Goal: Task Accomplishment & Management: Manage account settings

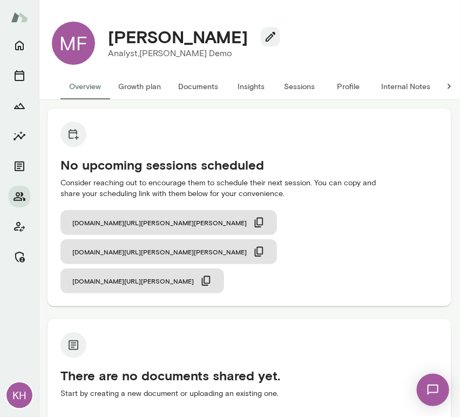
click at [298, 89] on button "Sessions" at bounding box center [300, 86] width 49 height 26
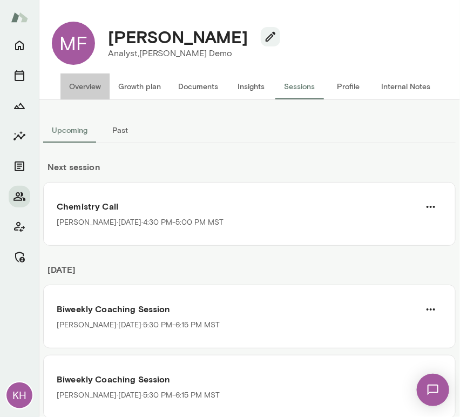
click at [84, 85] on button "Overview" at bounding box center [85, 86] width 49 height 26
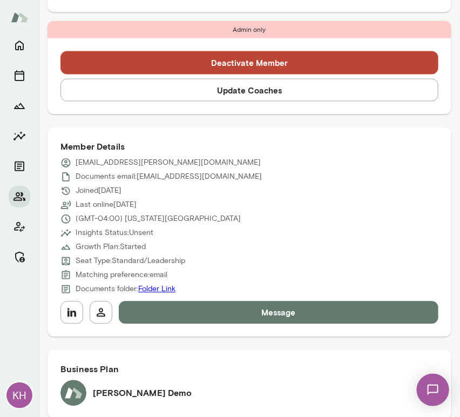
scroll to position [398, 0]
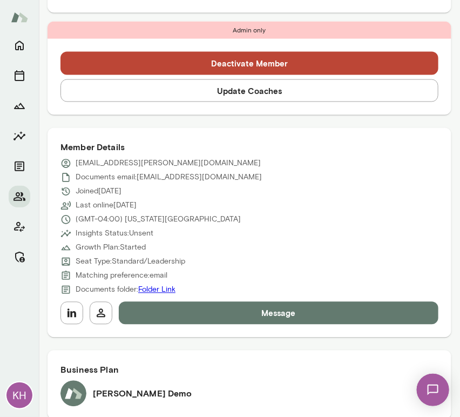
click at [210, 84] on button "Update Coaches" at bounding box center [250, 90] width 378 height 23
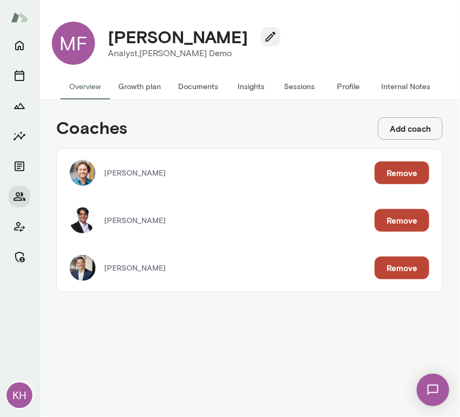
click at [393, 268] on button "Remove" at bounding box center [402, 268] width 55 height 23
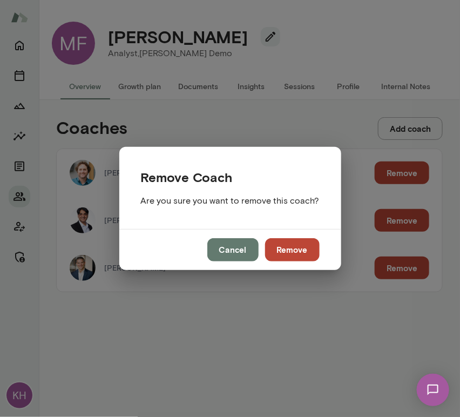
click at [307, 252] on button "Remove" at bounding box center [292, 249] width 55 height 23
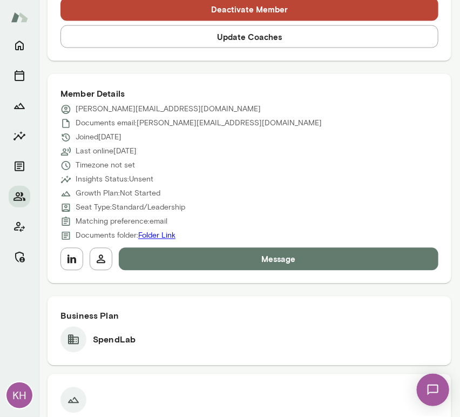
scroll to position [413, 0]
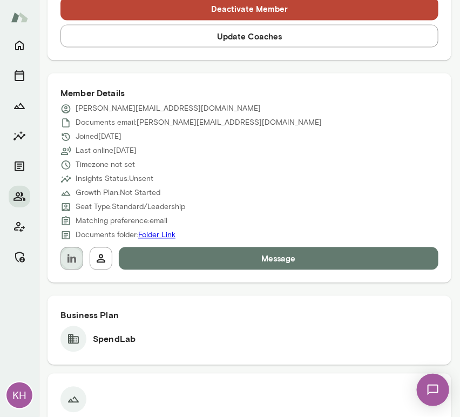
click at [70, 257] on icon "button" at bounding box center [71, 258] width 13 height 13
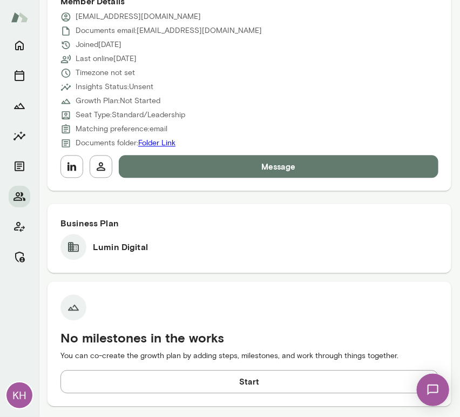
scroll to position [505, 0]
click at [73, 172] on icon "button" at bounding box center [71, 166] width 13 height 13
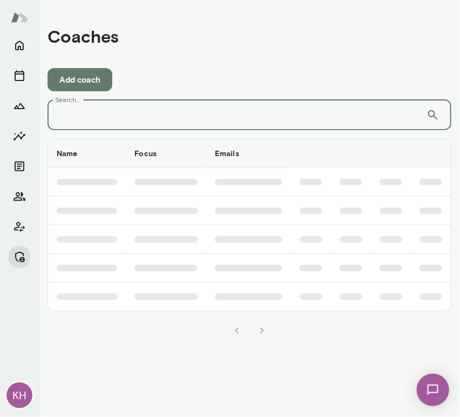
click at [130, 113] on input "Search..." at bounding box center [237, 115] width 379 height 30
click at [15, 257] on icon "Manage" at bounding box center [19, 257] width 13 height 13
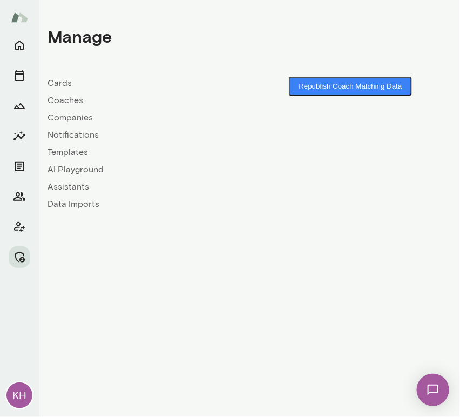
click at [71, 116] on link "Companies" at bounding box center [149, 117] width 202 height 13
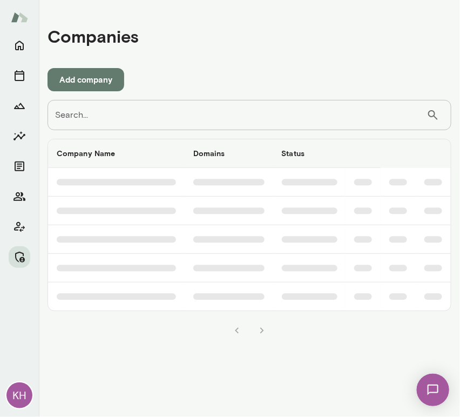
click at [90, 118] on input "Search..." at bounding box center [237, 115] width 379 height 30
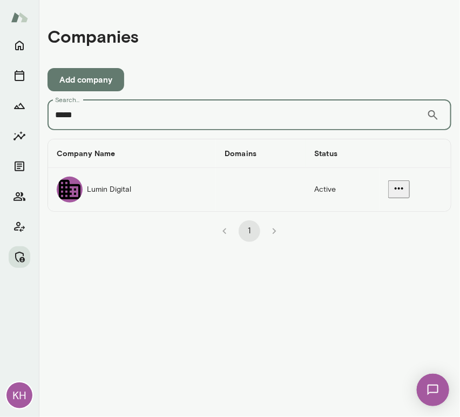
type input "*****"
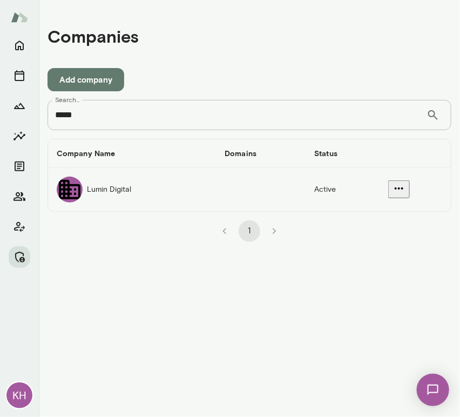
click at [77, 184] on div "companies table" at bounding box center [70, 190] width 26 height 26
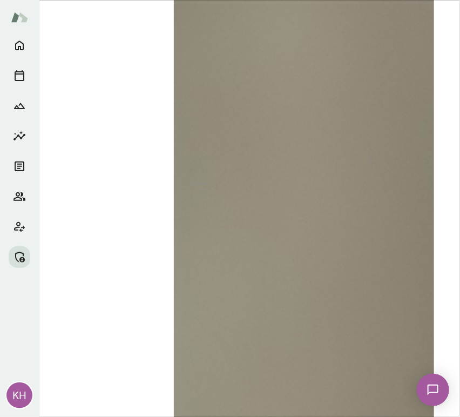
scroll to position [1432, 0]
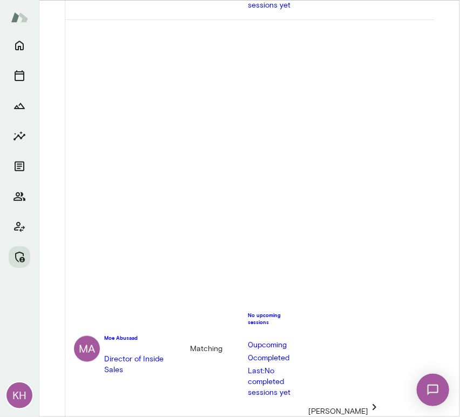
scroll to position [0, 1]
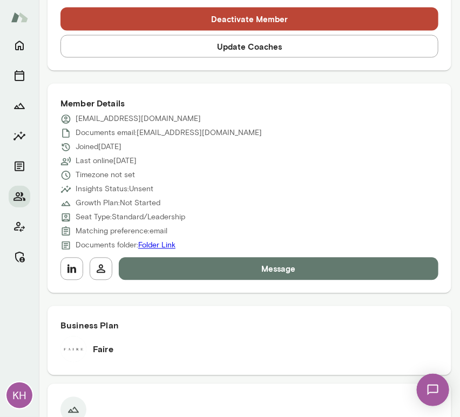
scroll to position [411, 0]
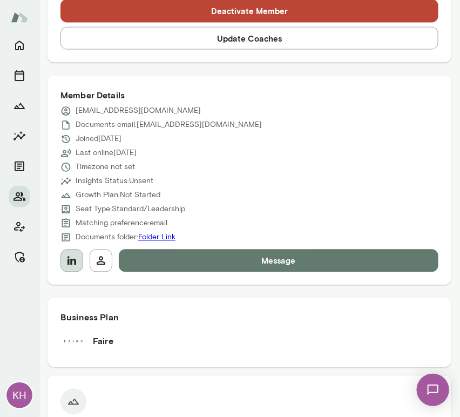
click at [71, 267] on button "button" at bounding box center [72, 261] width 23 height 23
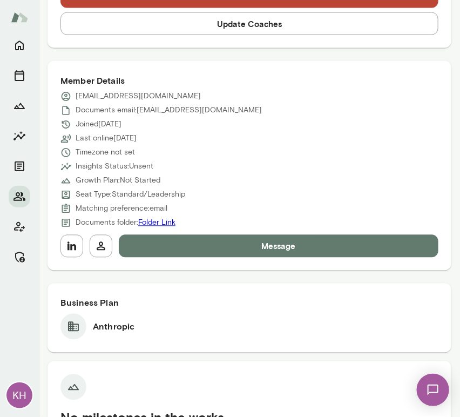
scroll to position [581, 0]
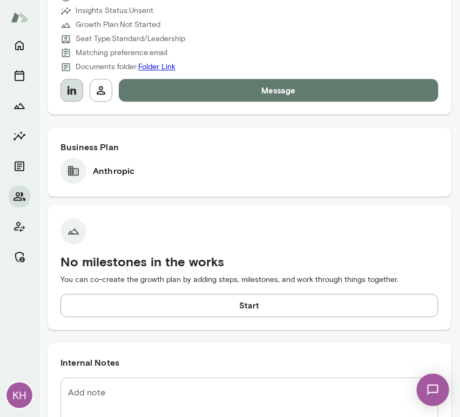
click at [68, 90] on icon "button" at bounding box center [72, 90] width 9 height 9
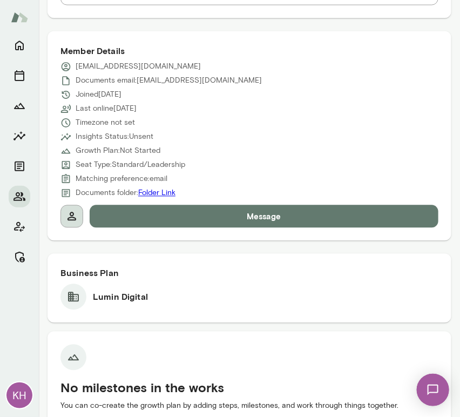
click at [75, 215] on icon "button" at bounding box center [71, 216] width 13 height 13
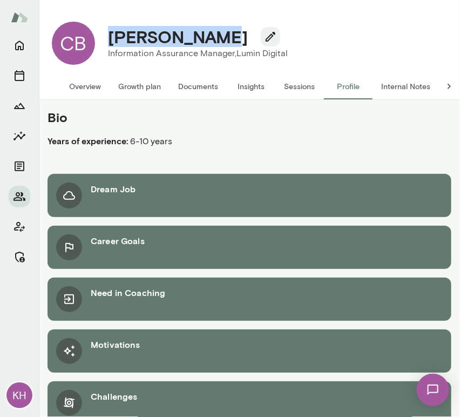
drag, startPoint x: 213, startPoint y: 39, endPoint x: 114, endPoint y: 42, distance: 98.9
click at [114, 42] on h4 "Cassie Brown" at bounding box center [178, 36] width 140 height 21
copy h4 "Cassie Brown"
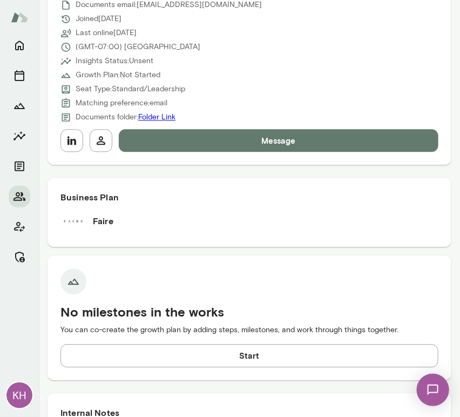
scroll to position [530, 0]
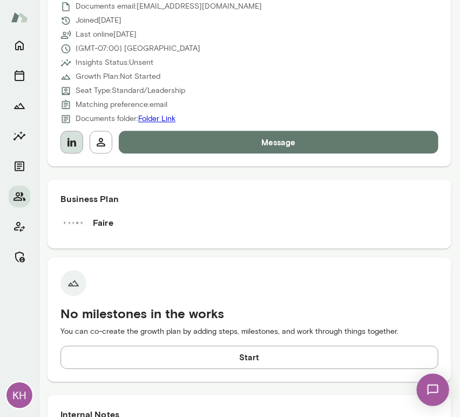
click at [71, 136] on icon "button" at bounding box center [71, 142] width 13 height 13
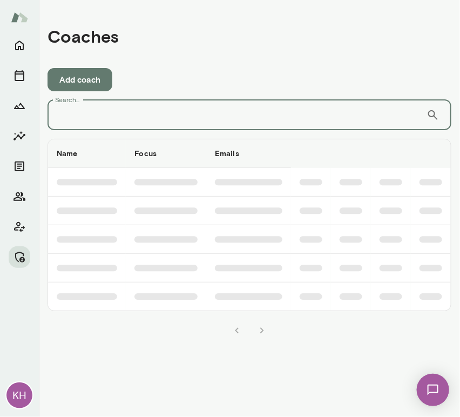
click at [122, 109] on input "Search..." at bounding box center [237, 115] width 379 height 30
type input "****"
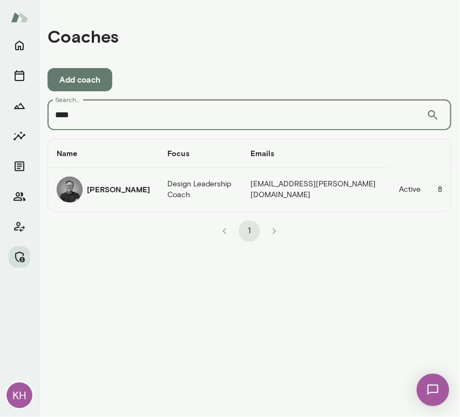
click at [78, 191] on img "coaches table" at bounding box center [70, 190] width 26 height 26
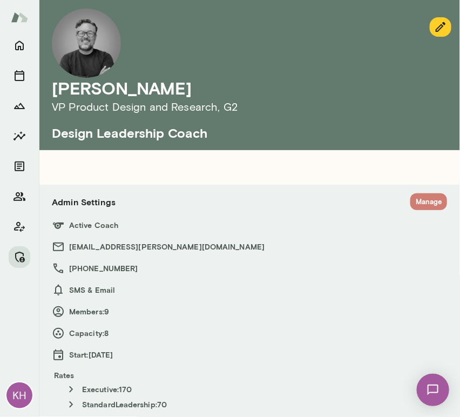
click at [411, 203] on button "Manage" at bounding box center [429, 201] width 37 height 17
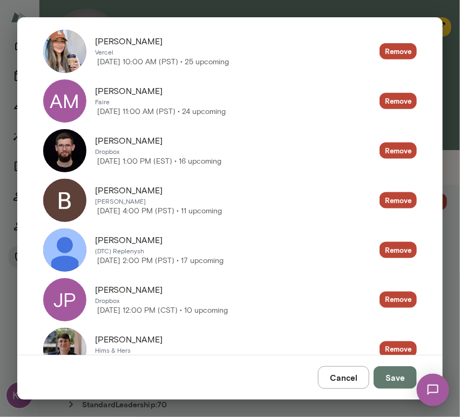
scroll to position [480, 0]
